Goal: Task Accomplishment & Management: Complete application form

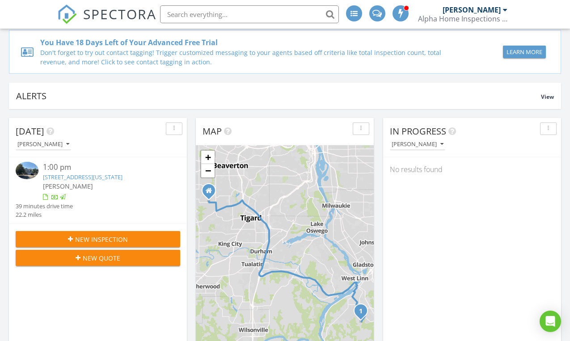
scroll to position [69, 0]
click at [207, 16] on input "text" at bounding box center [249, 14] width 179 height 18
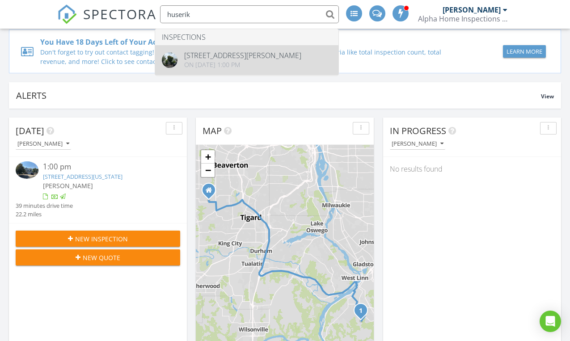
type input "huserik"
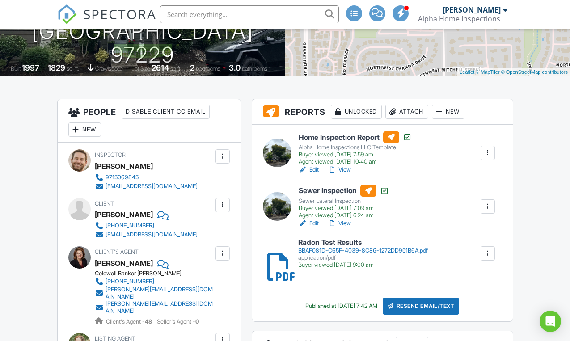
scroll to position [168, 0]
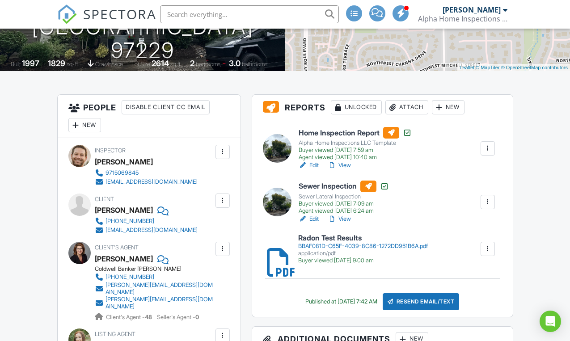
click at [346, 139] on h6 "Home Inspection Report" at bounding box center [355, 133] width 113 height 12
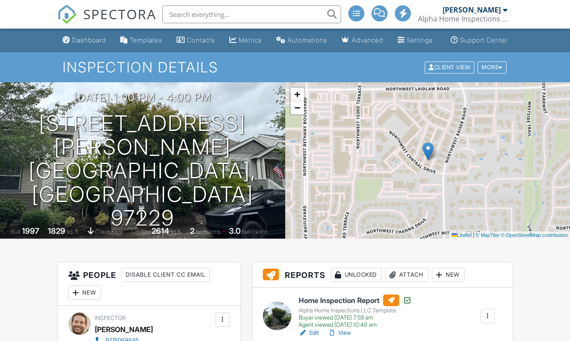
scroll to position [168, 0]
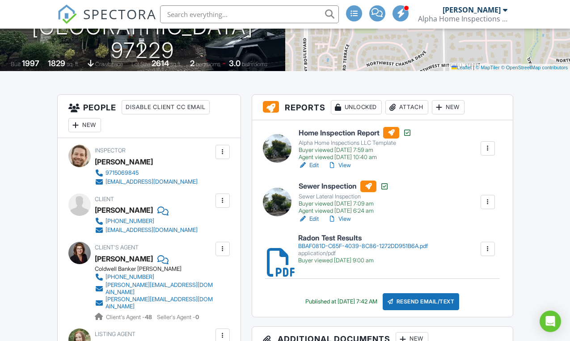
click at [346, 170] on link "View" at bounding box center [339, 165] width 23 height 9
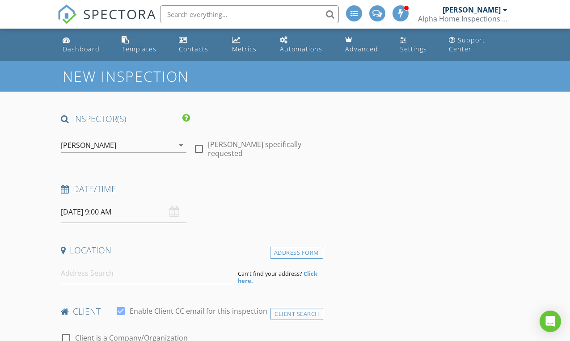
type input "[PERSON_NAME]"
type input "Noshay"
type input "[EMAIL_ADDRESS][DOMAIN_NAME]"
type input "[PHONE_NUMBER]"
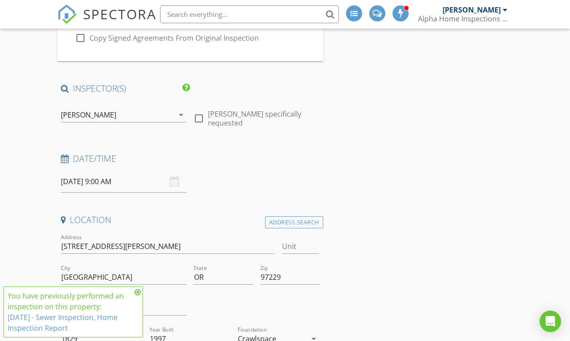
scroll to position [139, 0]
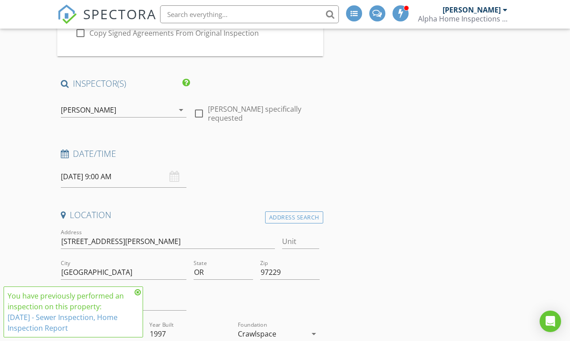
click at [133, 179] on input "08/28/2025 9:00 AM" at bounding box center [124, 177] width 126 height 22
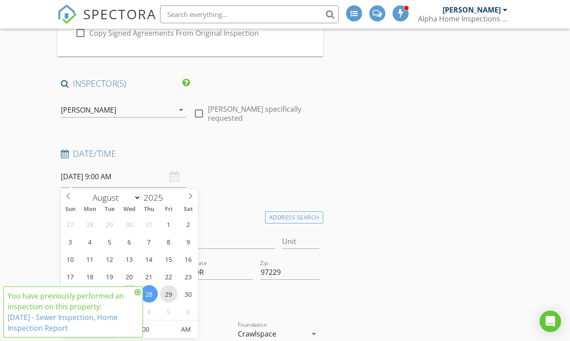
type input "08/29/2025 9:00 AM"
click at [137, 293] on icon at bounding box center [138, 292] width 6 height 7
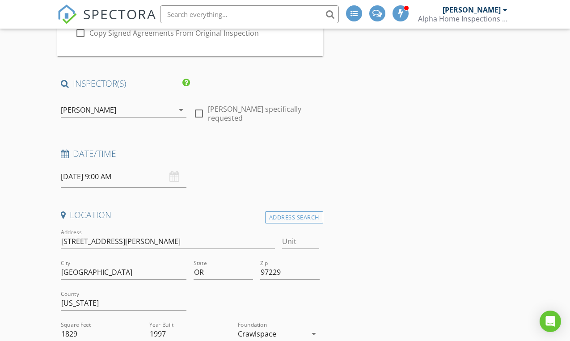
click at [122, 176] on input "08/29/2025 9:00 AM" at bounding box center [124, 177] width 126 height 22
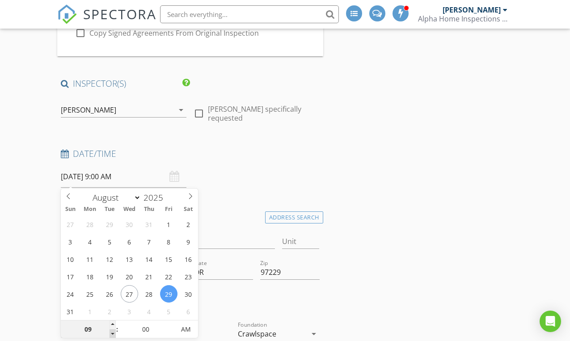
type input "08"
type input "08/29/2025 8:00 AM"
click at [114, 332] on span at bounding box center [113, 333] width 6 height 9
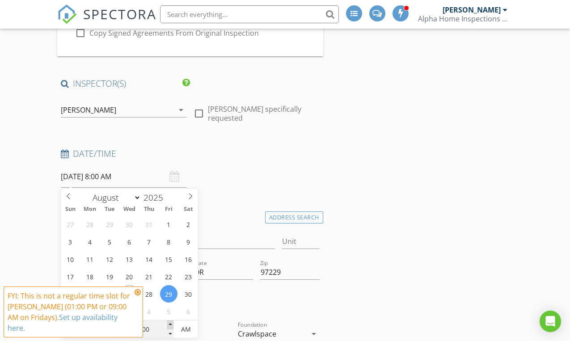
type input "05"
type input "08/29/2025 8:05 AM"
click at [171, 323] on span at bounding box center [170, 325] width 6 height 9
type input "10"
type input "08/29/2025 8:10 AM"
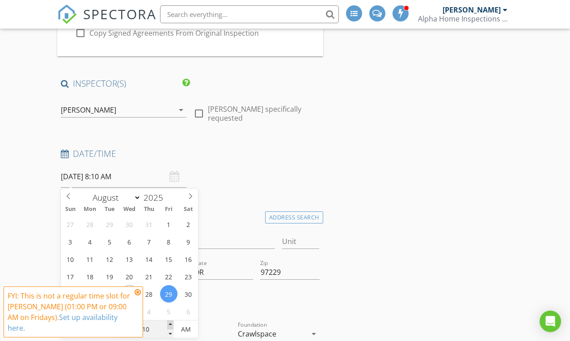
click at [171, 322] on span at bounding box center [170, 325] width 6 height 9
type input "15"
type input "08/29/2025 8:15 AM"
click at [171, 322] on span at bounding box center [170, 325] width 6 height 9
type input "20"
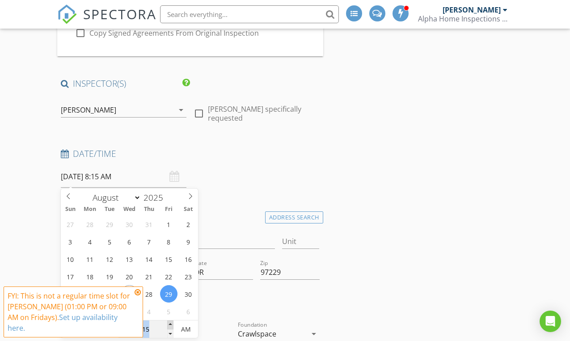
type input "08/29/2025 8:20 AM"
click at [171, 322] on span at bounding box center [170, 325] width 6 height 9
type input "25"
type input "08/29/2025 8:25 AM"
click at [171, 322] on span at bounding box center [170, 325] width 6 height 9
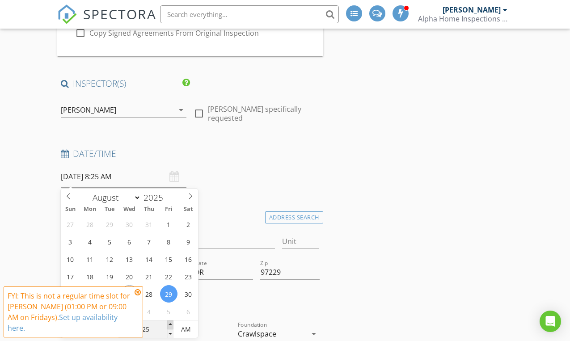
type input "30"
type input "08/29/2025 8:30 AM"
click at [171, 322] on span at bounding box center [170, 325] width 6 height 9
click at [137, 296] on icon at bounding box center [138, 292] width 6 height 7
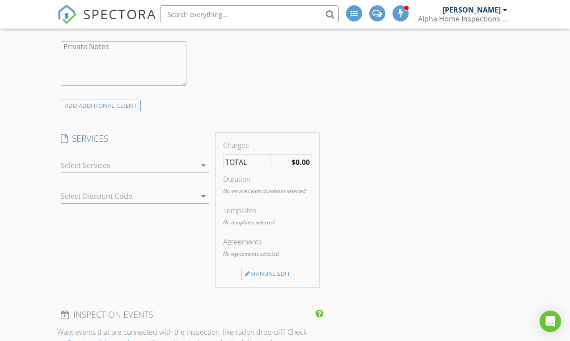
scroll to position [743, 0]
click at [202, 163] on icon "arrow_drop_down" at bounding box center [203, 164] width 11 height 11
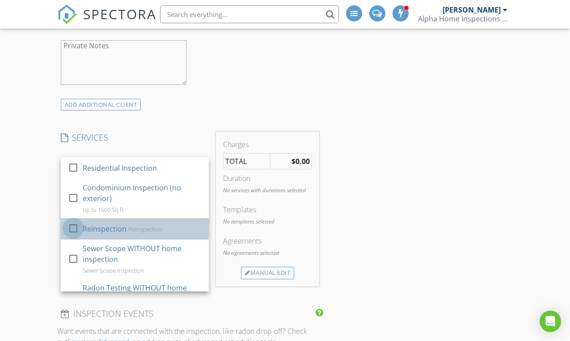
click at [70, 229] on div at bounding box center [73, 227] width 15 height 15
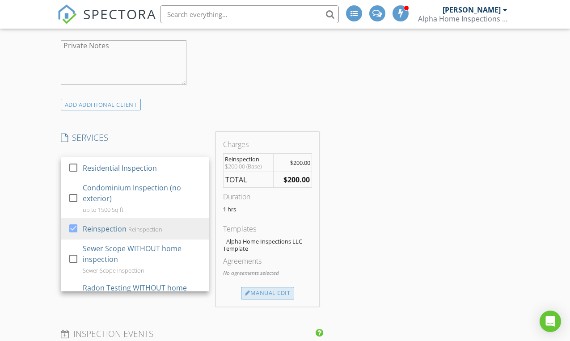
click at [277, 291] on div "Manual Edit" at bounding box center [267, 293] width 53 height 13
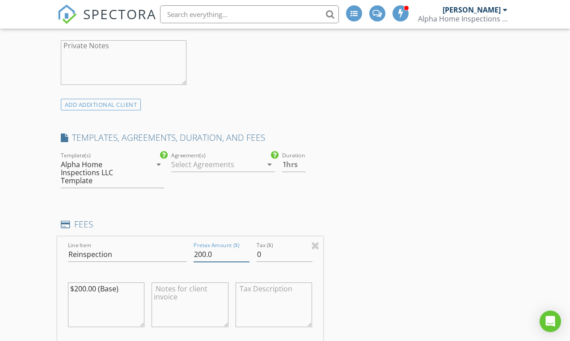
drag, startPoint x: 206, startPoint y: 248, endPoint x: 187, endPoint y: 245, distance: 19.1
click at [194, 247] on input "200.0" at bounding box center [222, 254] width 56 height 15
type input "150.0"
drag, startPoint x: 86, startPoint y: 281, endPoint x: 76, endPoint y: 282, distance: 10.7
click at [76, 283] on textarea "$200.00 (Base)" at bounding box center [106, 305] width 77 height 45
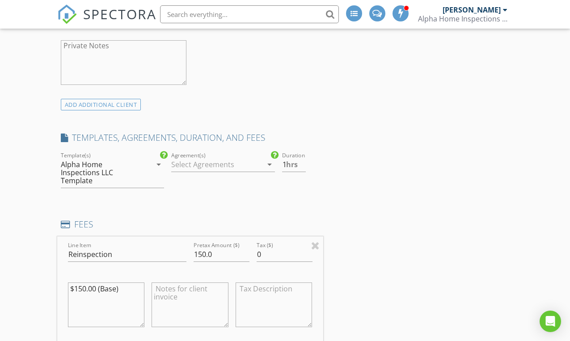
type textarea "$150.00 (Base)"
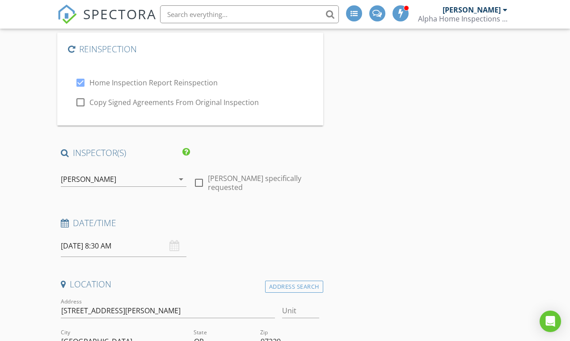
scroll to position [72, 0]
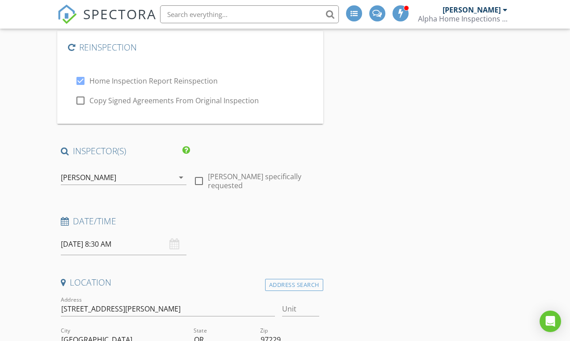
click at [176, 245] on div "08/29/2025 8:30 AM" at bounding box center [124, 244] width 126 height 22
click at [107, 244] on input "08/29/2025 8:30 AM" at bounding box center [124, 244] width 126 height 22
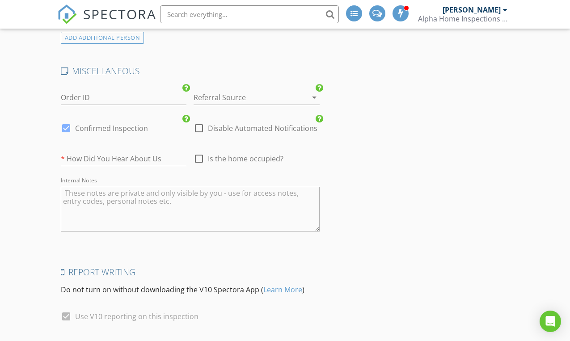
scroll to position [2004, 0]
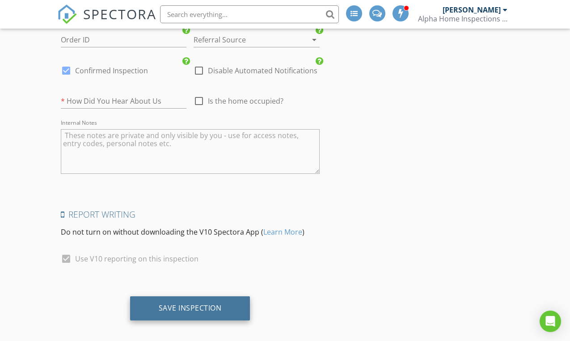
click at [190, 304] on div "Save Inspection" at bounding box center [190, 308] width 63 height 9
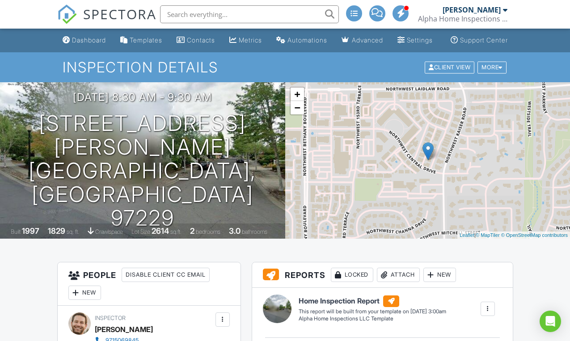
click at [66, 16] on img at bounding box center [67, 14] width 20 height 20
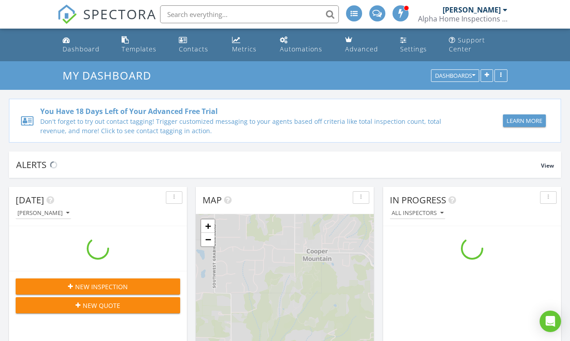
scroll to position [814, 570]
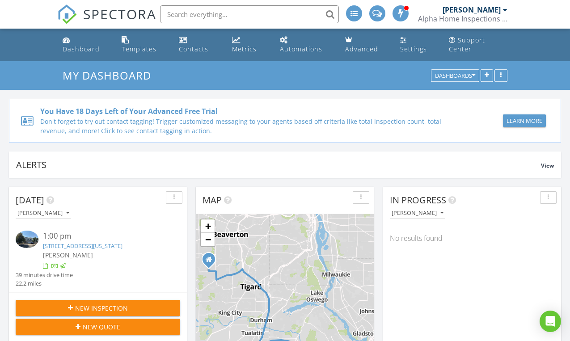
click at [108, 308] on span "New Inspection" at bounding box center [101, 308] width 53 height 9
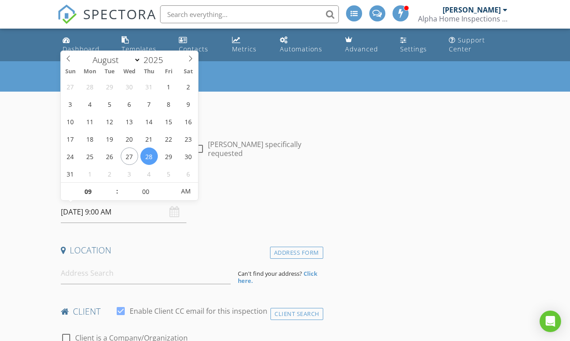
click at [105, 208] on input "[DATE] 9:00 AM" at bounding box center [124, 212] width 126 height 22
click at [170, 186] on span at bounding box center [170, 187] width 6 height 9
type input "05"
type input "[DATE] 9:05 AM"
type input "10"
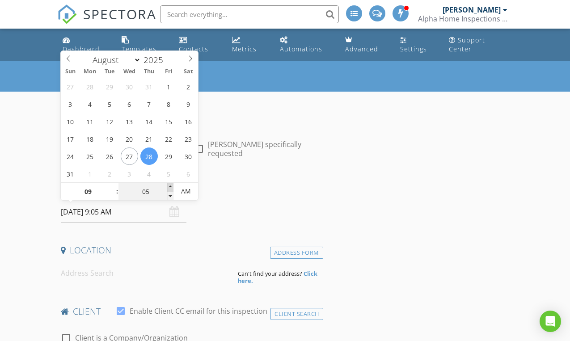
type input "[DATE] 9:10 AM"
click at [170, 186] on span at bounding box center [170, 187] width 6 height 9
type input "15"
type input "[DATE] 9:15 AM"
click at [170, 186] on span at bounding box center [170, 187] width 6 height 9
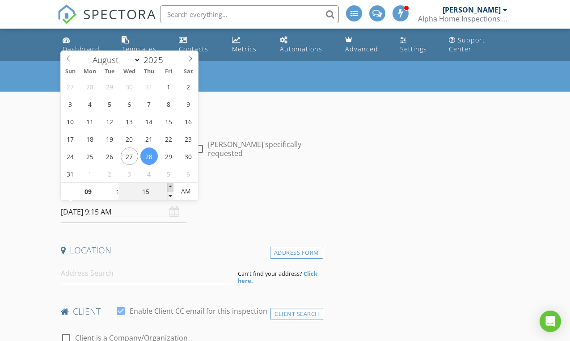
type input "20"
type input "[DATE] 9:20 AM"
click at [170, 186] on span at bounding box center [170, 187] width 6 height 9
type input "25"
type input "[DATE] 9:25 AM"
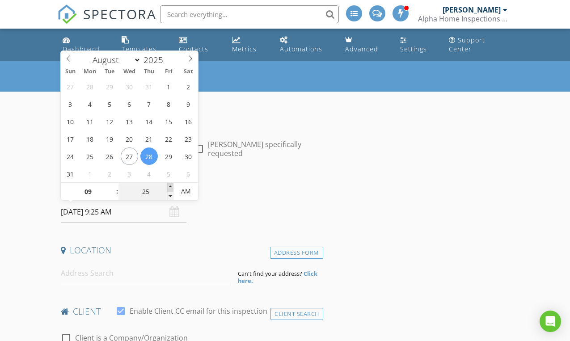
click at [170, 186] on span at bounding box center [170, 187] width 6 height 9
type input "30"
type input "[DATE] 9:30 AM"
click at [170, 186] on span at bounding box center [170, 187] width 6 height 9
type input "35"
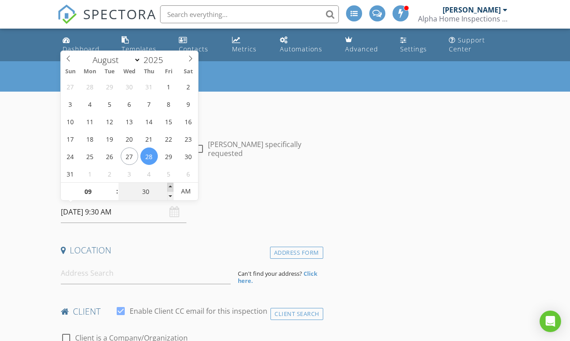
type input "[DATE] 9:35 AM"
click at [170, 186] on span at bounding box center [170, 187] width 6 height 9
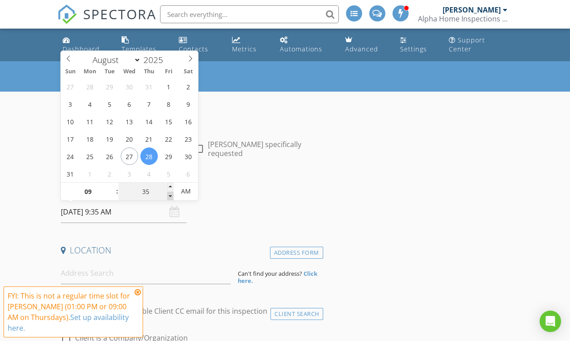
type input "30"
type input "[DATE] 9:30 AM"
click at [172, 195] on span at bounding box center [170, 196] width 6 height 9
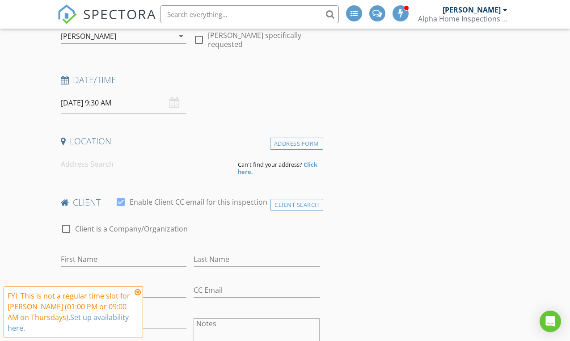
scroll to position [129, 0]
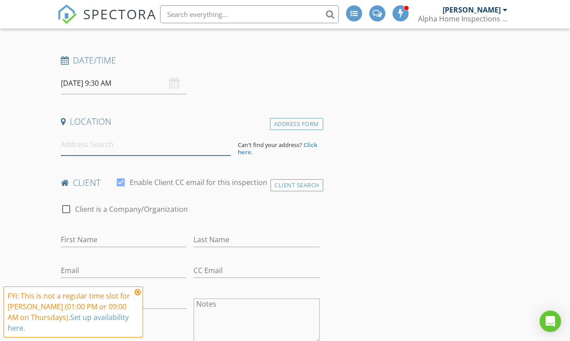
click at [78, 146] on input at bounding box center [146, 145] width 170 height 22
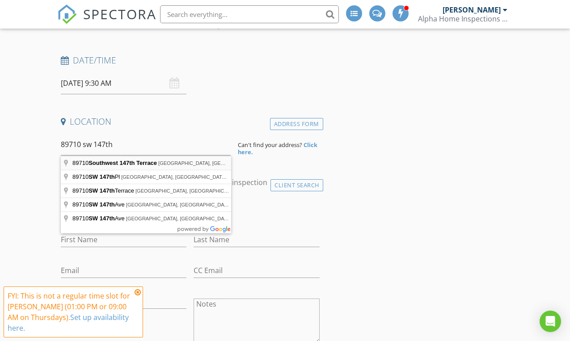
type input "[STREET_ADDRESS]"
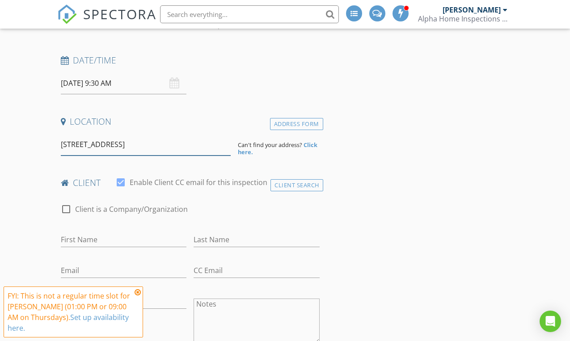
click at [199, 148] on input "[STREET_ADDRESS]" at bounding box center [146, 145] width 170 height 22
click at [299, 122] on div "Address Form" at bounding box center [296, 124] width 53 height 12
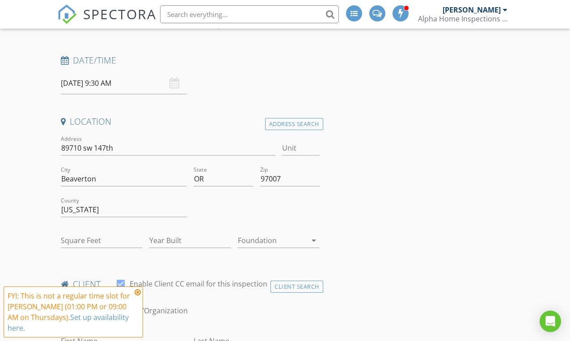
type input "0"
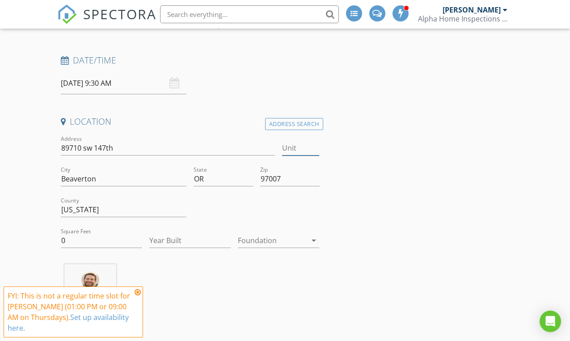
click at [300, 149] on input "Unit" at bounding box center [300, 148] width 37 height 15
type input "103"
